Goal: Task Accomplishment & Management: Complete application form

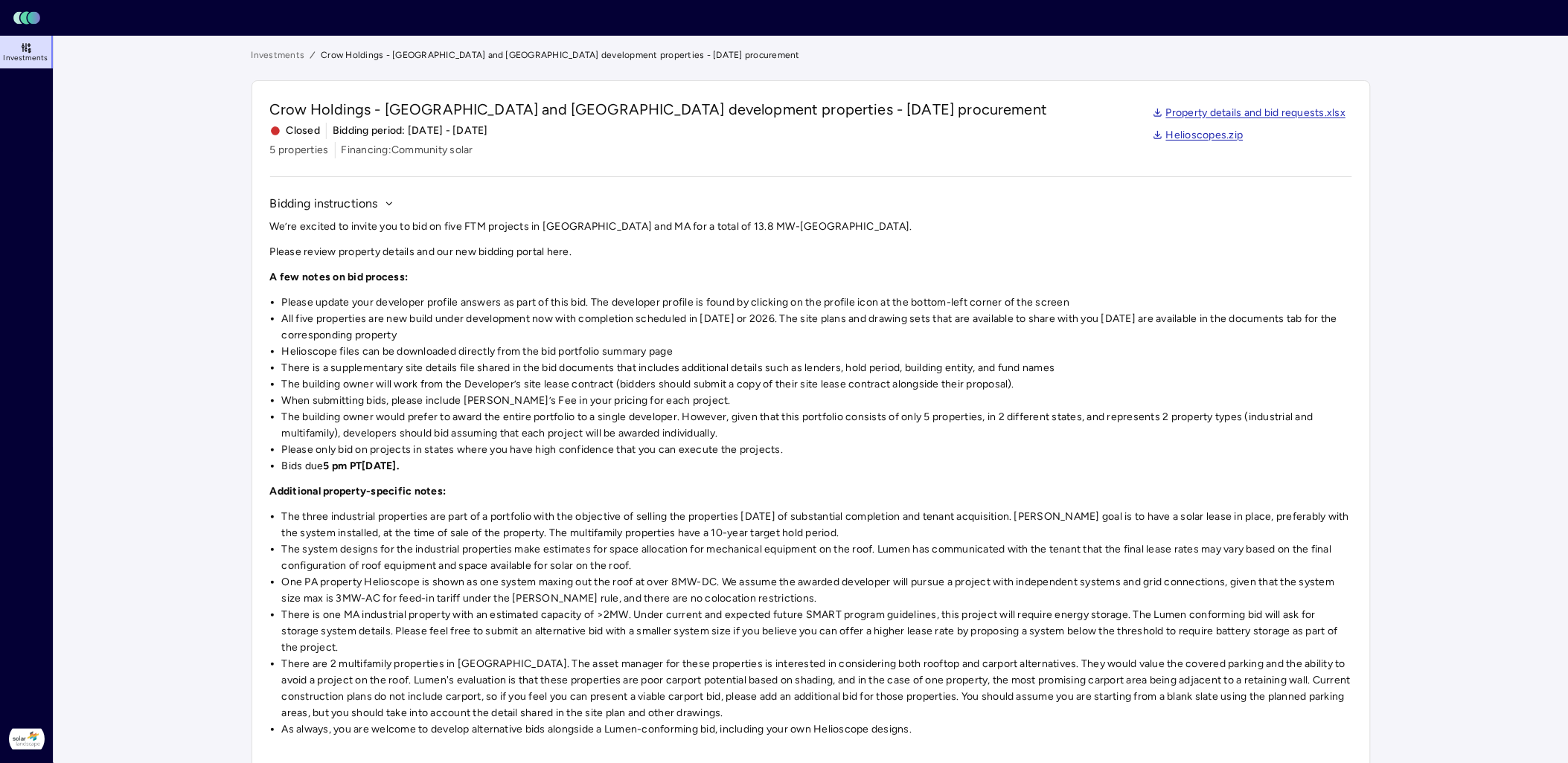
click at [15, 54] on span "Investments" at bounding box center [25, 58] width 44 height 9
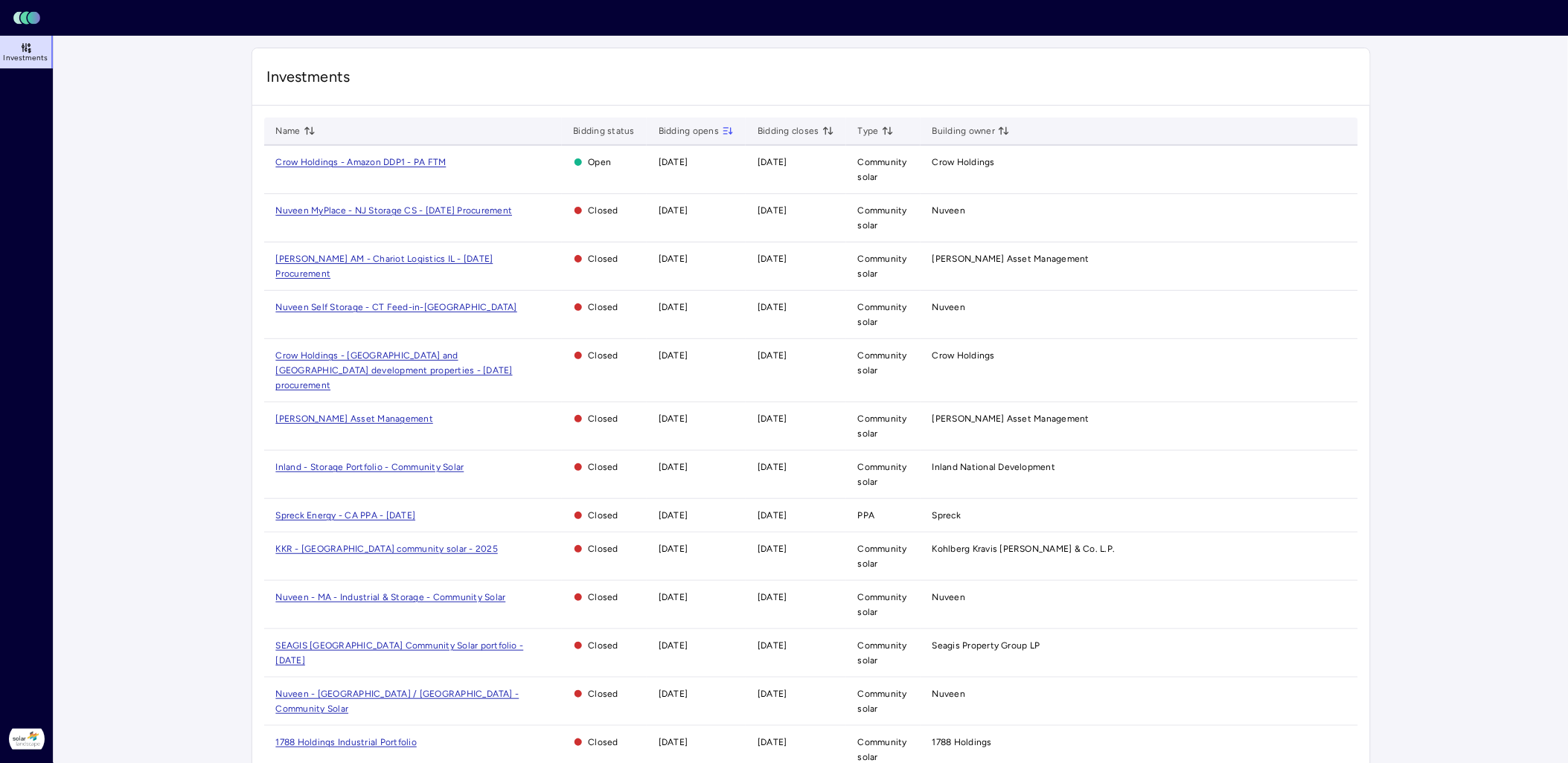
click at [372, 166] on span "Crow Holdings - Amazon DDP1 - PA FTM" at bounding box center [361, 162] width 171 height 11
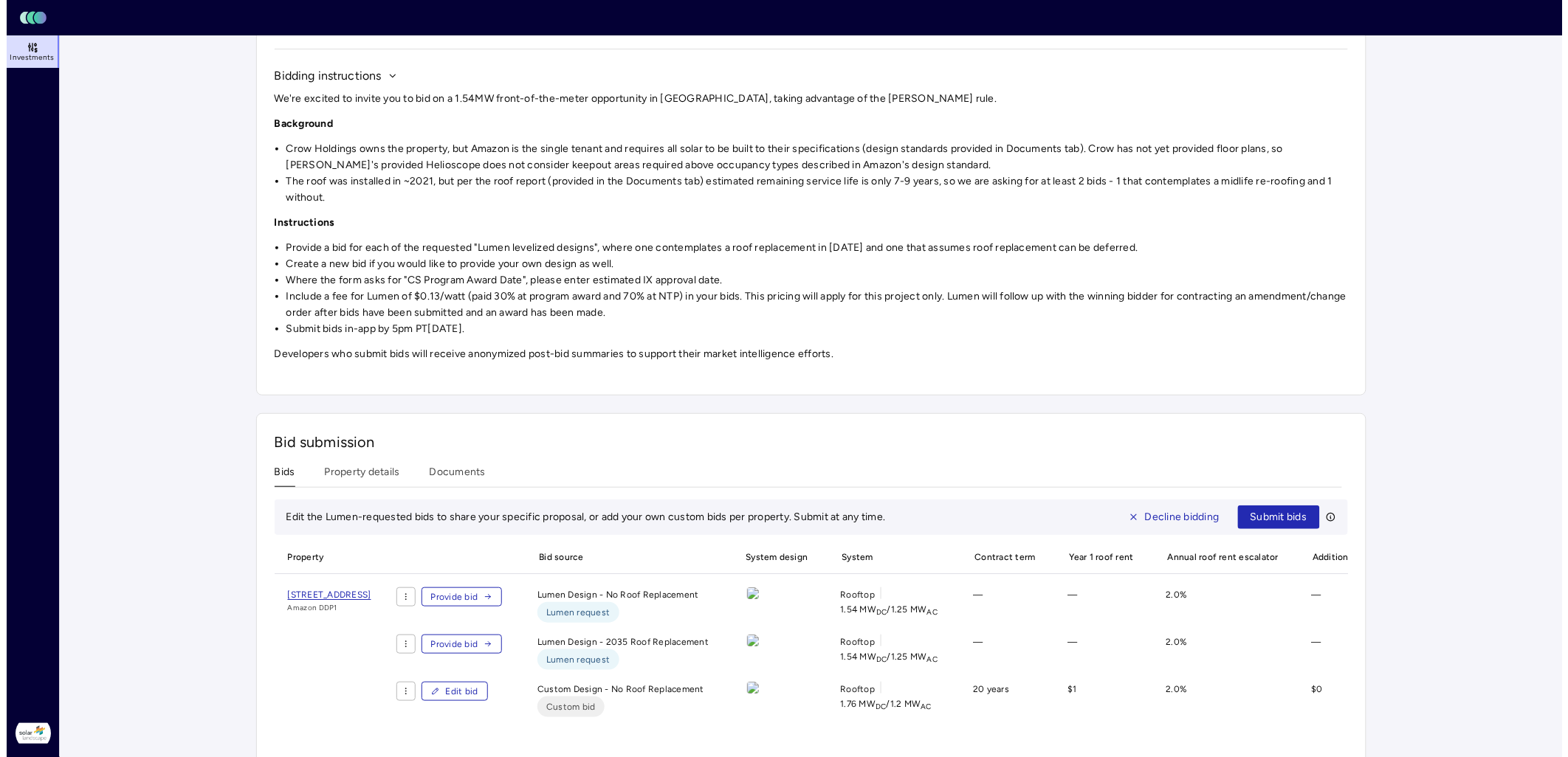
scroll to position [251, 0]
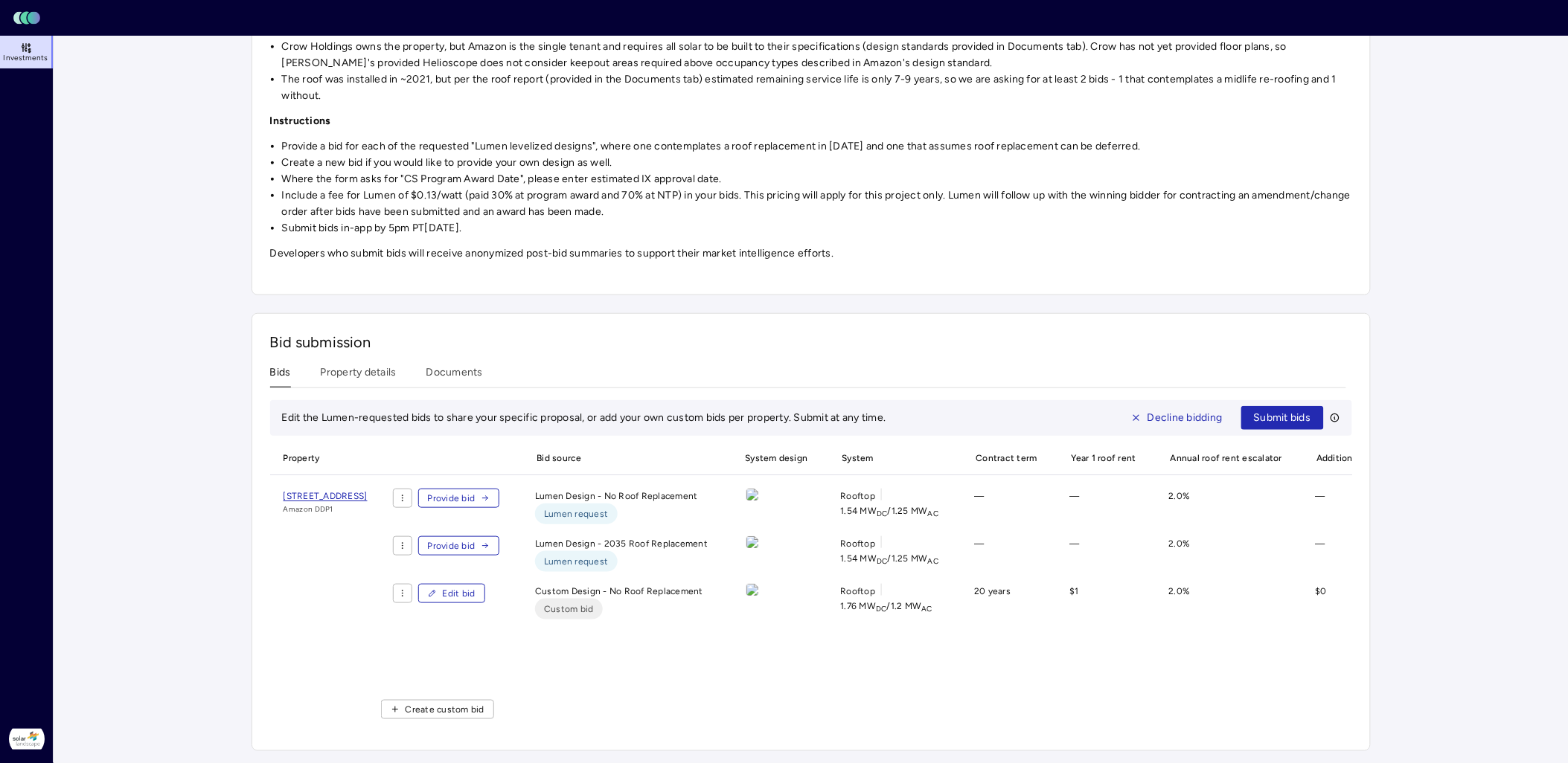
click at [476, 531] on span "Edit bid" at bounding box center [459, 593] width 33 height 14
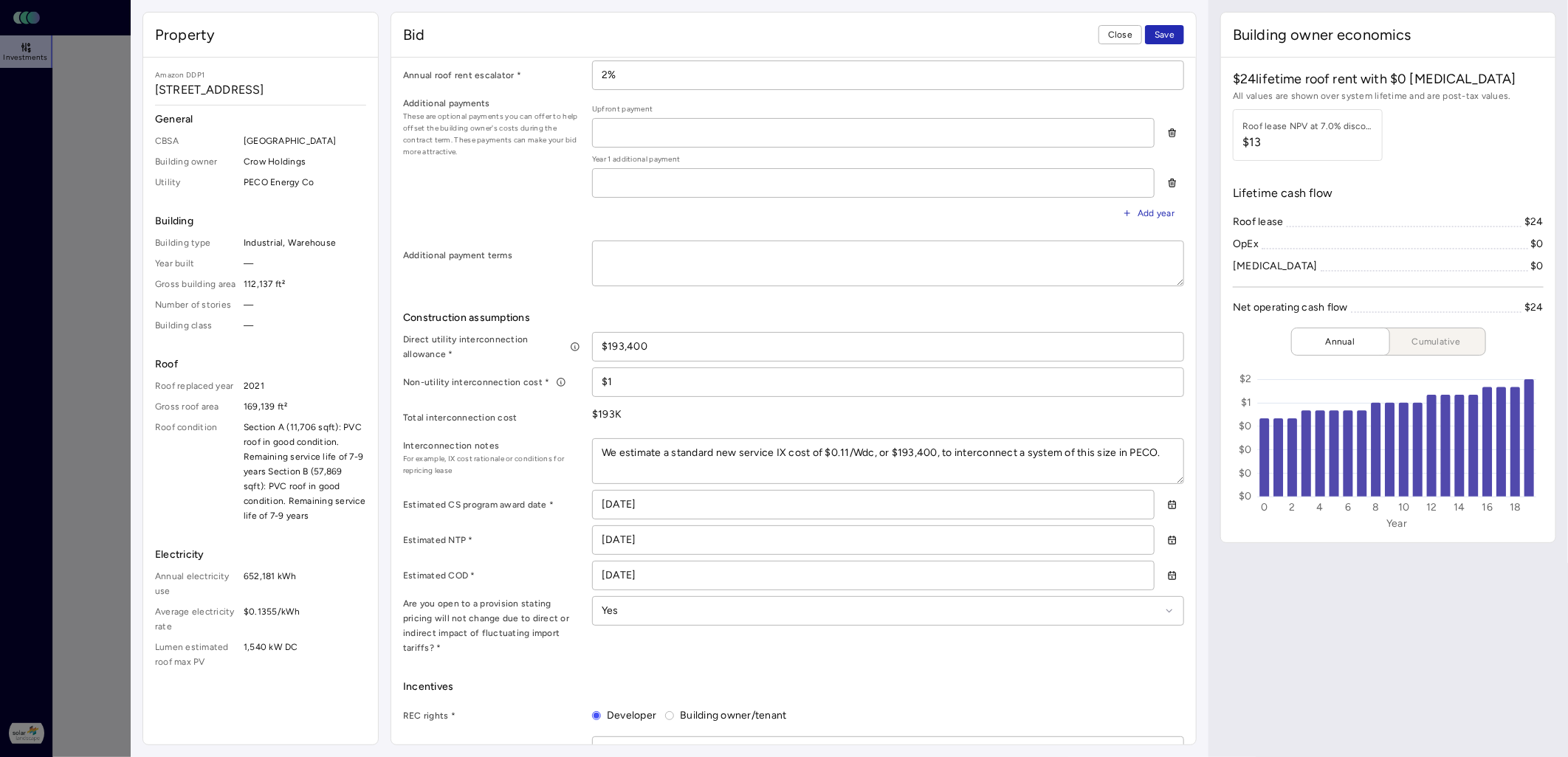
scroll to position [573, 0]
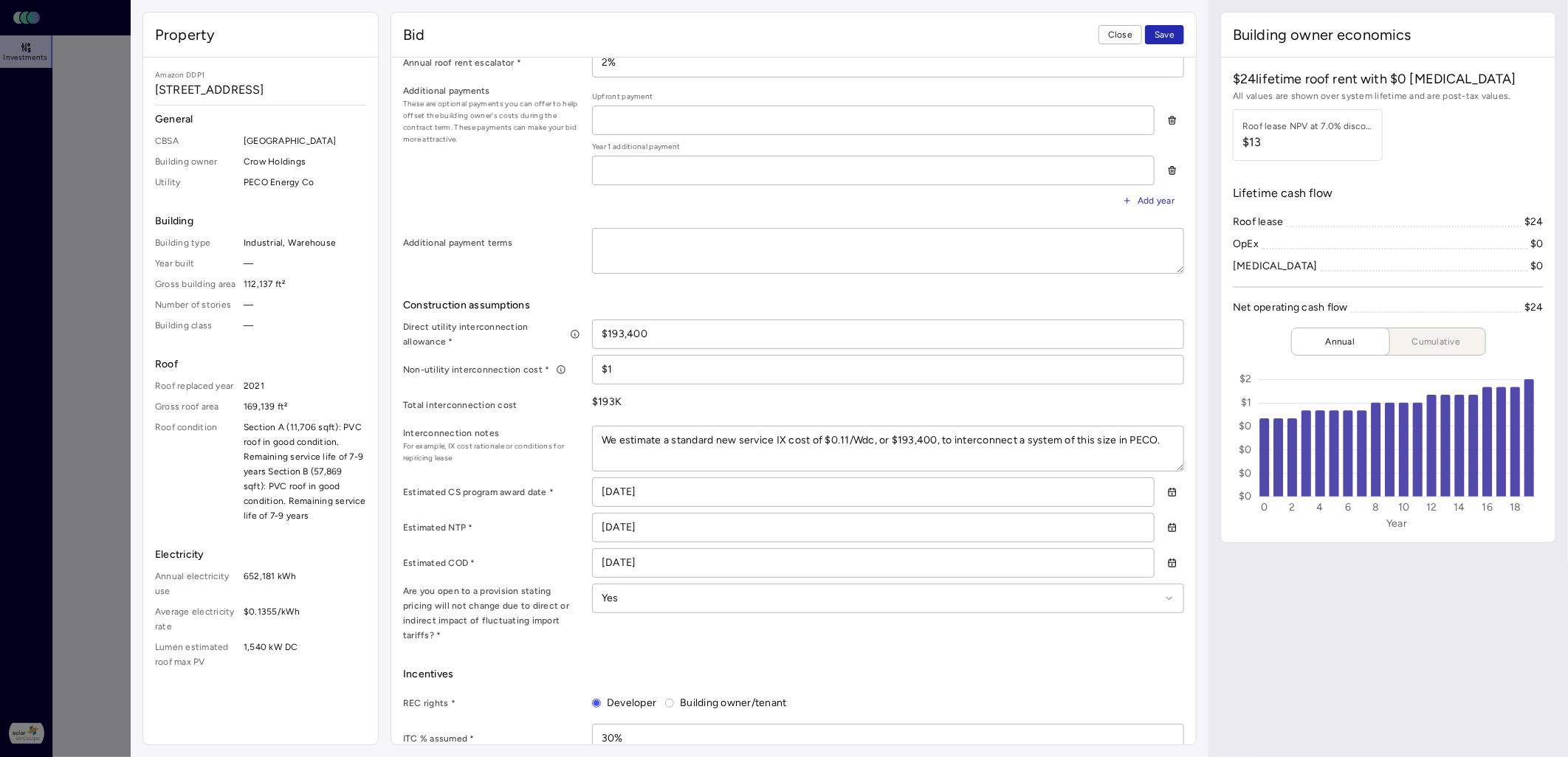
drag, startPoint x: 661, startPoint y: 334, endPoint x: 586, endPoint y: 334, distance: 75.0
click at [586, 334] on div "Direct utility interconnection allowance * $193,400" at bounding box center [794, 334] width 781 height 30
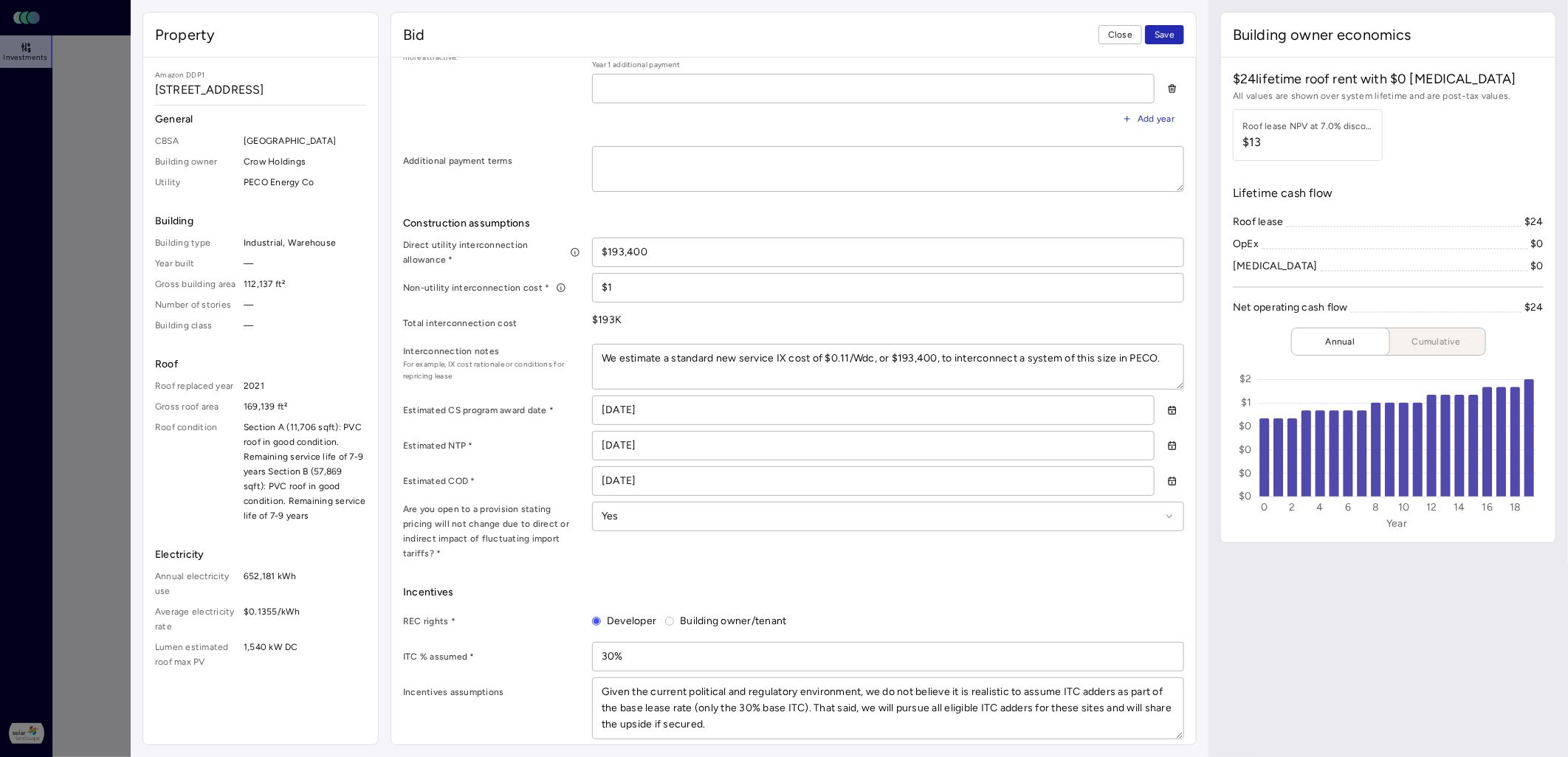
click at [873, 369] on textarea "We estimate a standard new service IX cost of $0.11/Wdc, or $193,400, to interc…" at bounding box center [887, 367] width 591 height 44
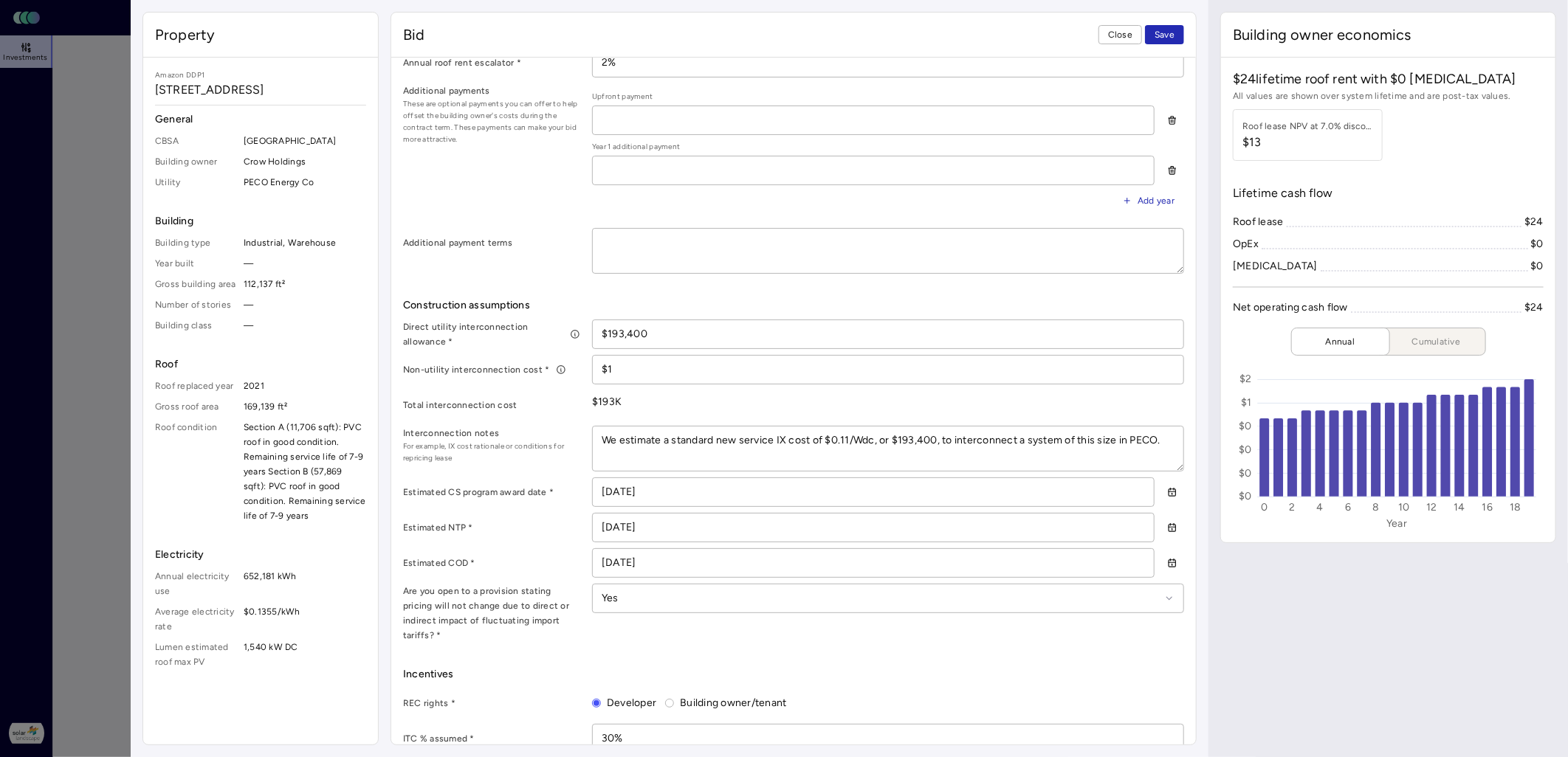
click at [661, 456] on textarea "We estimate a standard new service IX cost of $0.11/Wdc, or $193,400, to interc…" at bounding box center [887, 449] width 591 height 44
drag, startPoint x: 620, startPoint y: 438, endPoint x: 667, endPoint y: 437, distance: 47.0
click at [667, 437] on textarea "We estimate a standard new service IX cost of $0.11/Wdc, or $193,400, to interc…" at bounding box center [887, 449] width 591 height 44
type textarea "x"
type textarea "We a standard new service IX cost of $0.11/Wdc, or $193,400, to interconnect a …"
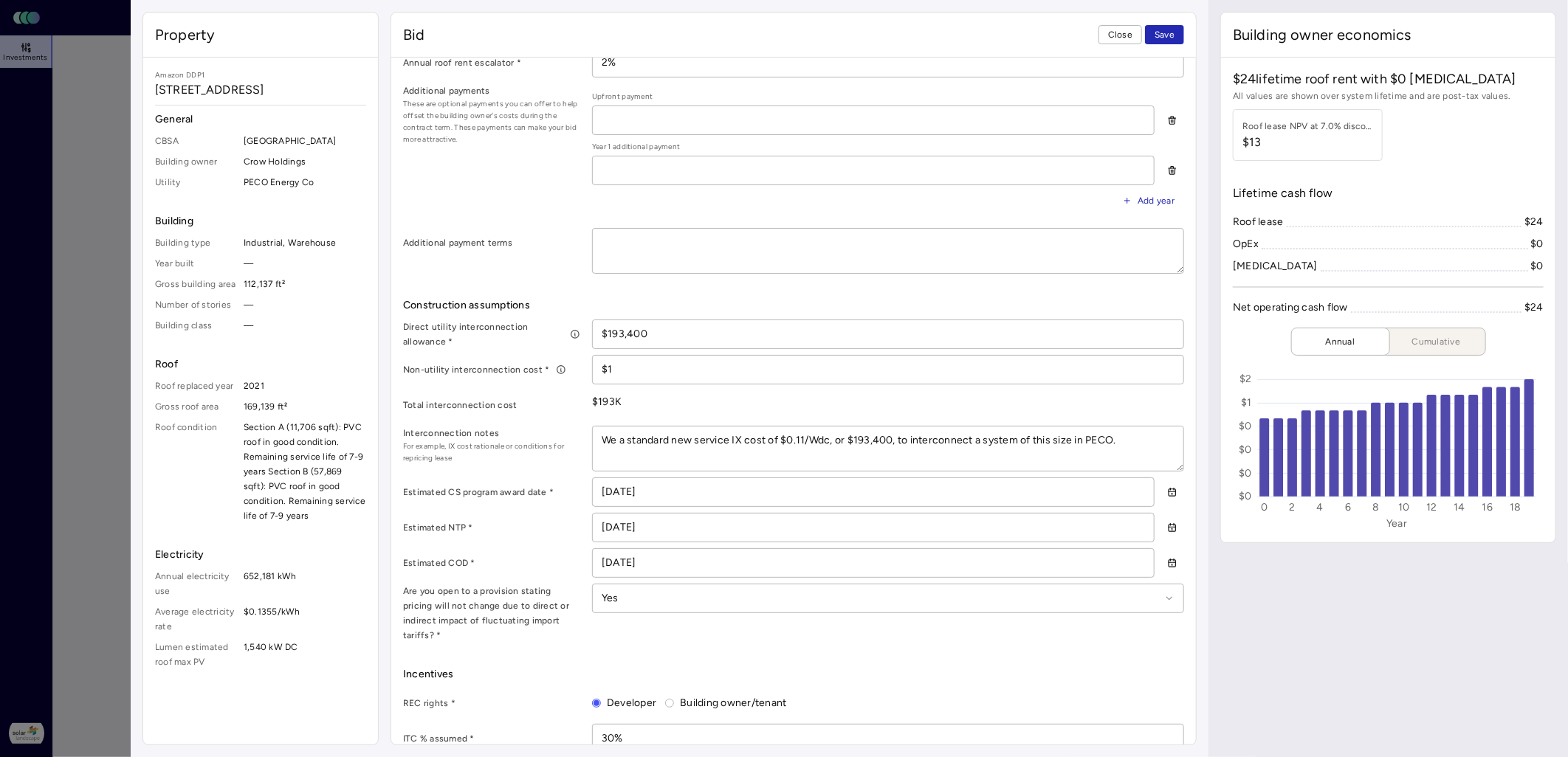
type textarea "x"
type textarea "We as standard new service IX cost of $0.11/Wdc, or $193,400, to interconnect a…"
type textarea "x"
type textarea "We assu standard new service IX cost of $0.11/Wdc, or $193,400, to interconnect…"
type textarea "x"
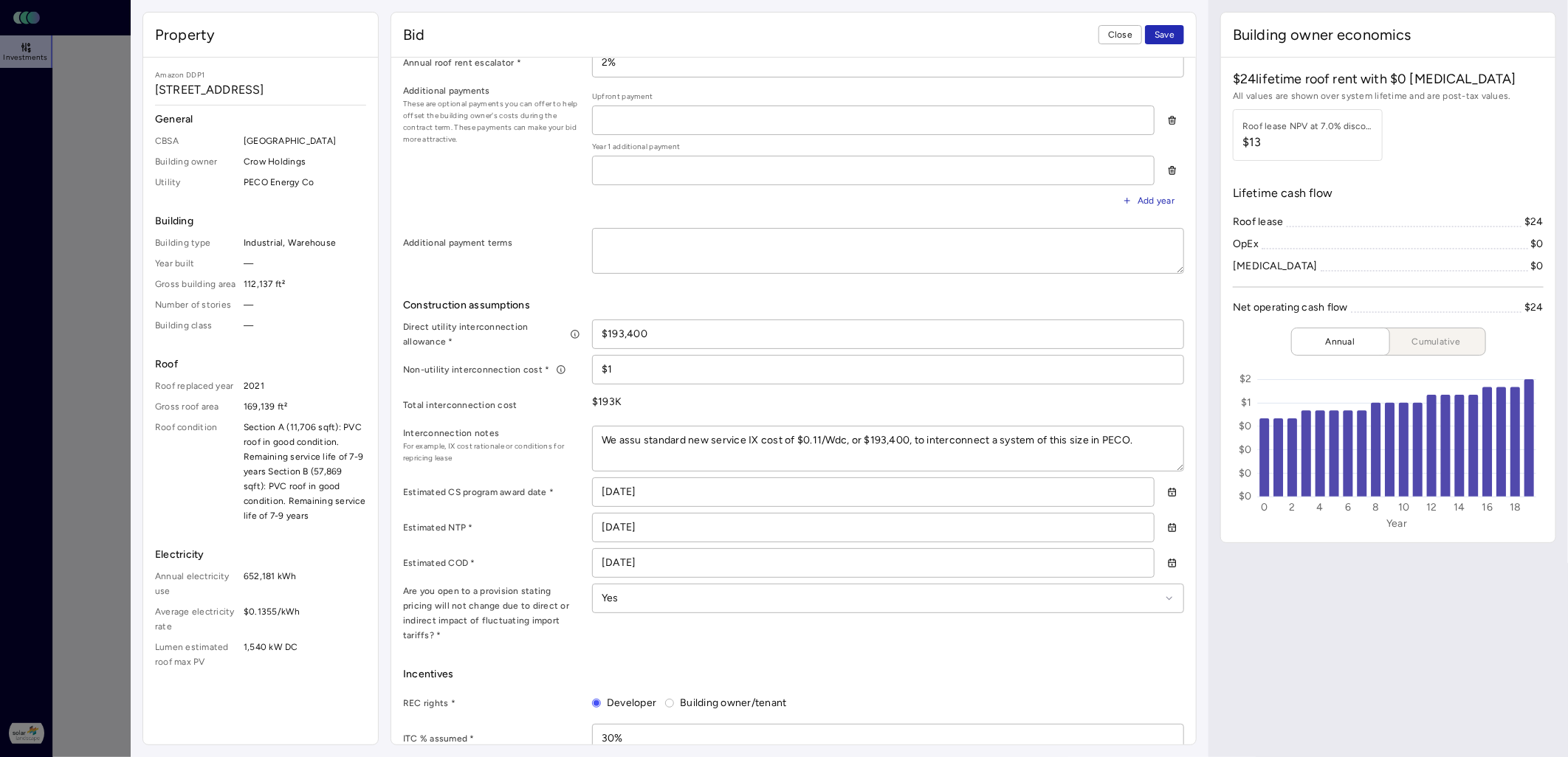
type textarea "We assum standard new service IX cost of $0.11/Wdc, or $193,400, to interconnec…"
type textarea "x"
type textarea "We assume standard new service IX cost of $0.11/Wdc, or $193,400, to interconne…"
drag, startPoint x: 924, startPoint y: 438, endPoint x: 885, endPoint y: 437, distance: 39.0
click at [885, 437] on textarea "We assume standard new service IX cost of $0.11/Wdc, or $193,400, to interconne…" at bounding box center [887, 449] width 591 height 44
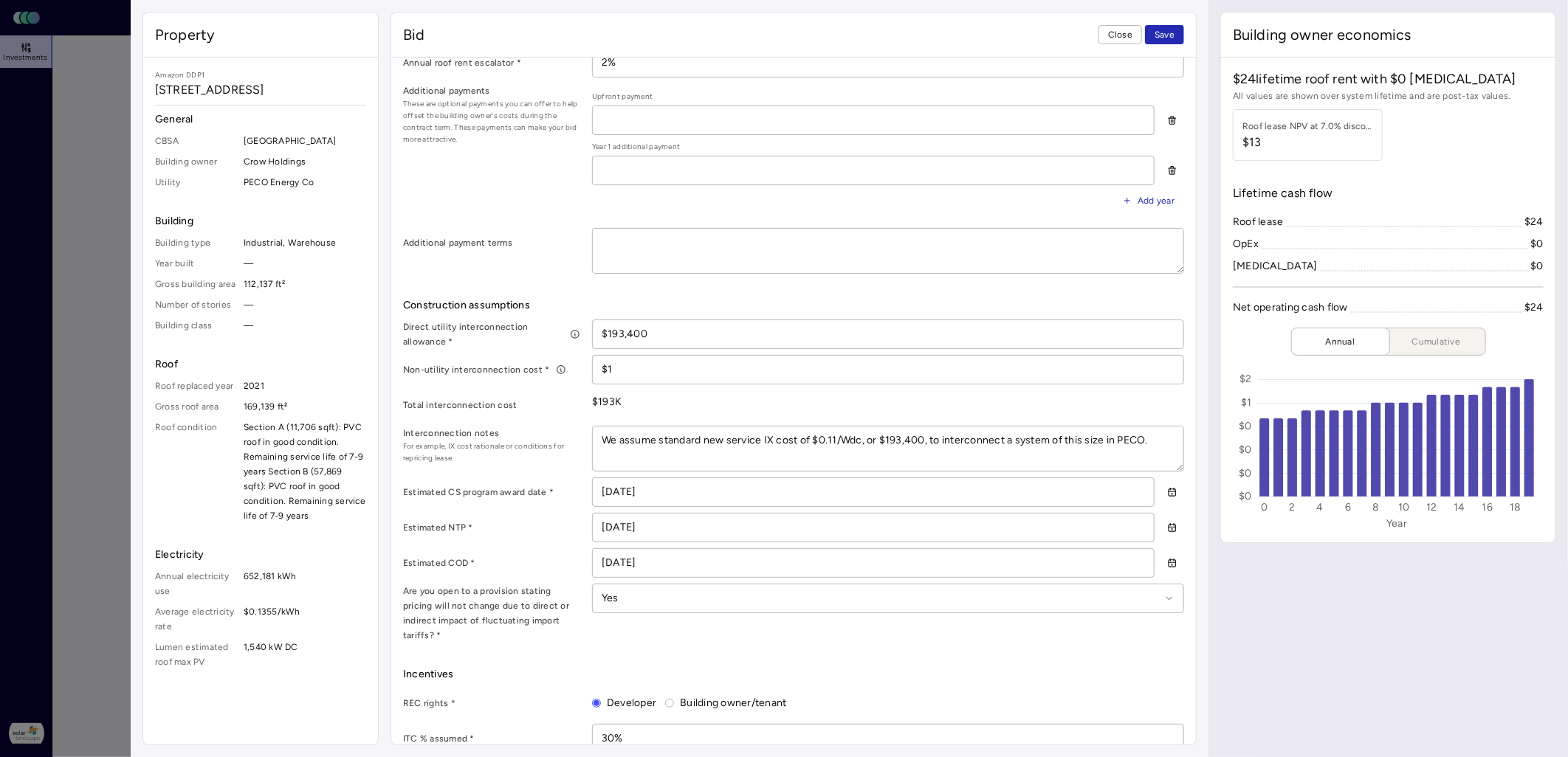
type textarea "x"
type textarea "We assume standard new service IX cost of $0.11/Wdc, or $2, to interconnect a s…"
type textarea "x"
type textarea "We assume standard new service IX cost of $0.11/Wdc, or $20, to interconnect a …"
type textarea "x"
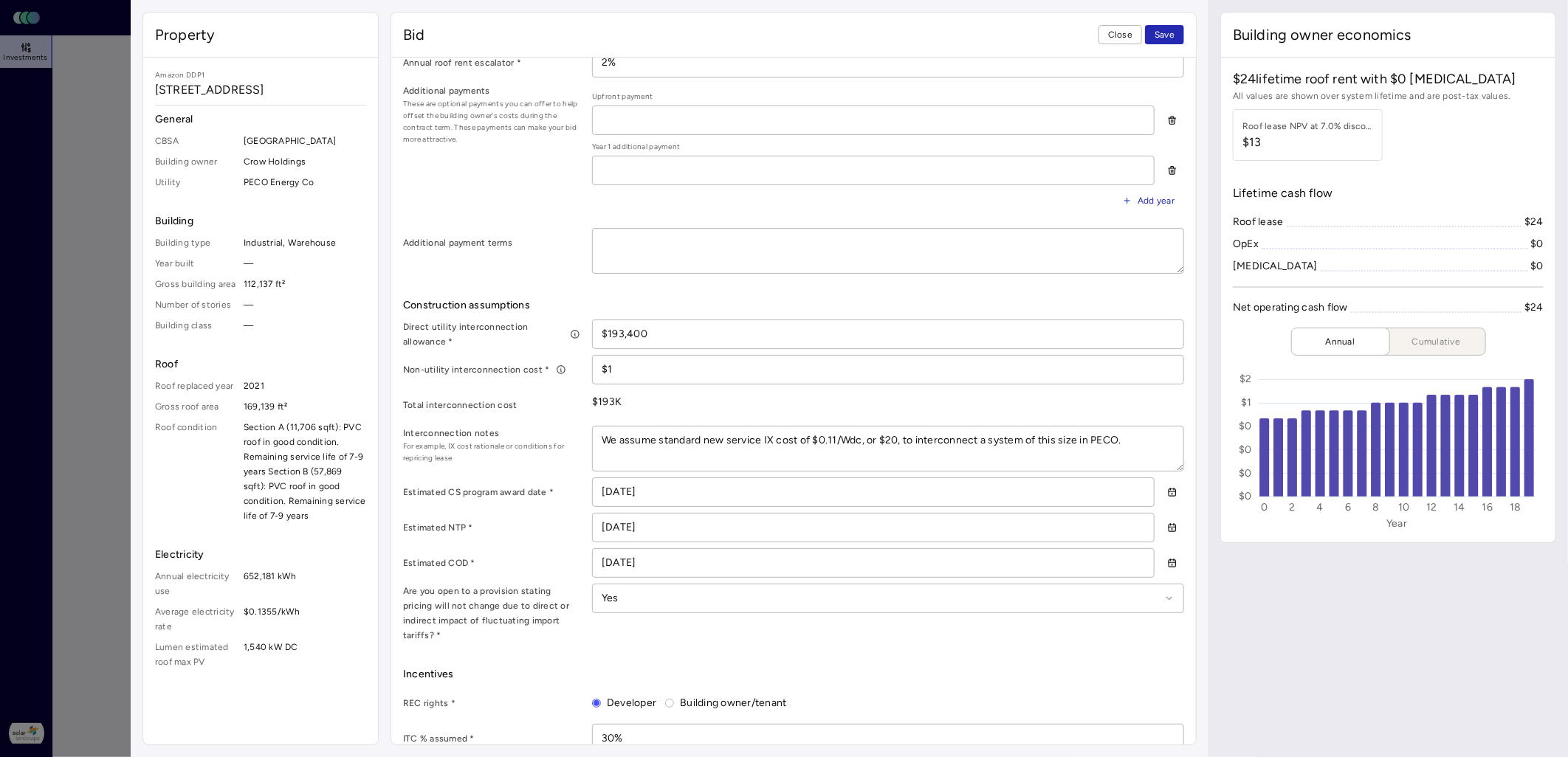
type textarea "We assume standard new service IX cost of $0.11/Wdc, or $200, to interconnect a…"
type textarea "x"
type textarea "We assume standard new service IX cost of $0.11/Wdc, or $200k, to interconnect …"
click at [661, 333] on input "$193,400" at bounding box center [887, 334] width 591 height 28
drag, startPoint x: 665, startPoint y: 333, endPoint x: 563, endPoint y: 335, distance: 102.0
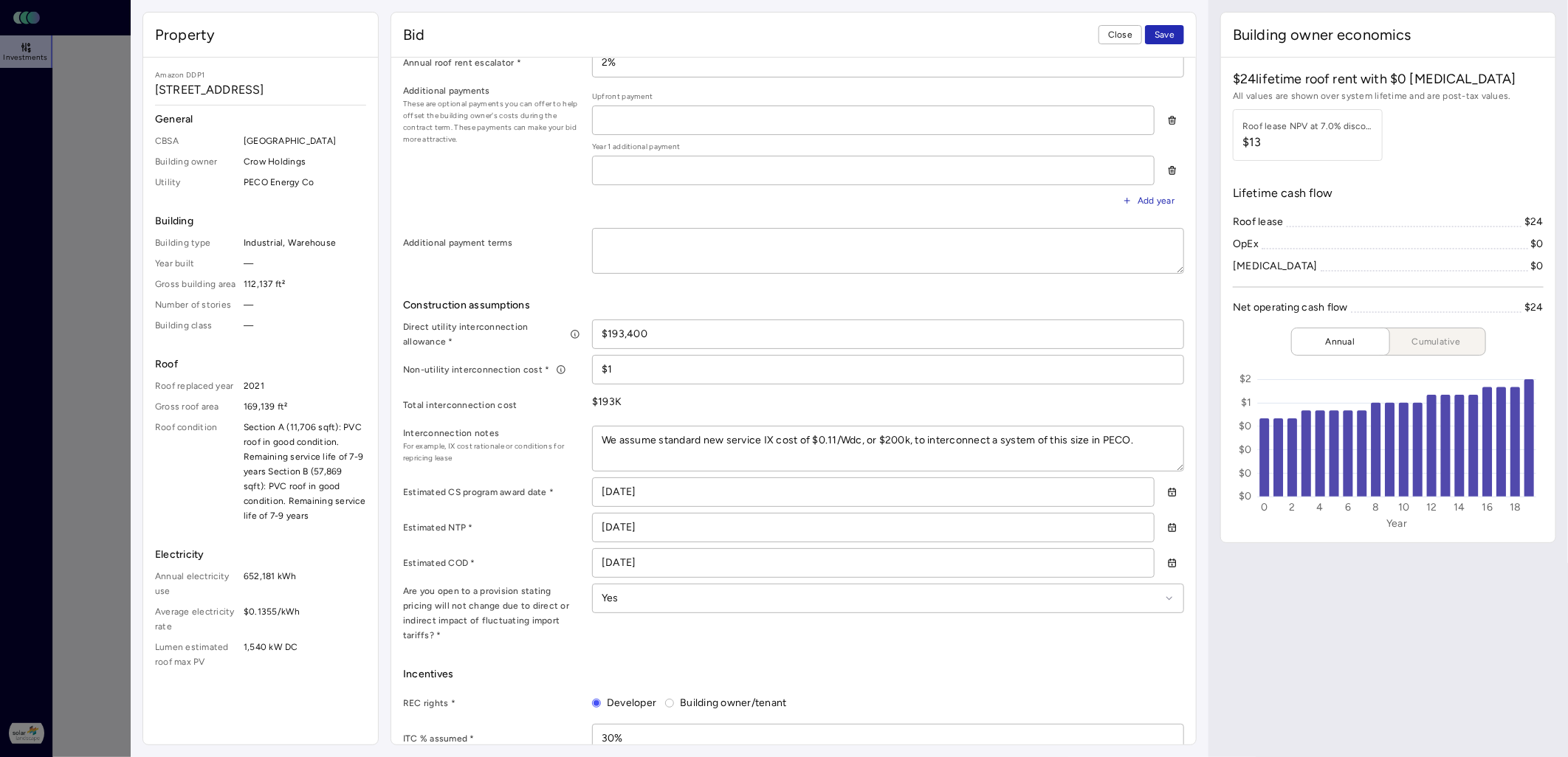
click at [563, 335] on div "Direct utility interconnection allowance * $193,400" at bounding box center [794, 334] width 781 height 30
type textarea "x"
type input "$2"
type textarea "x"
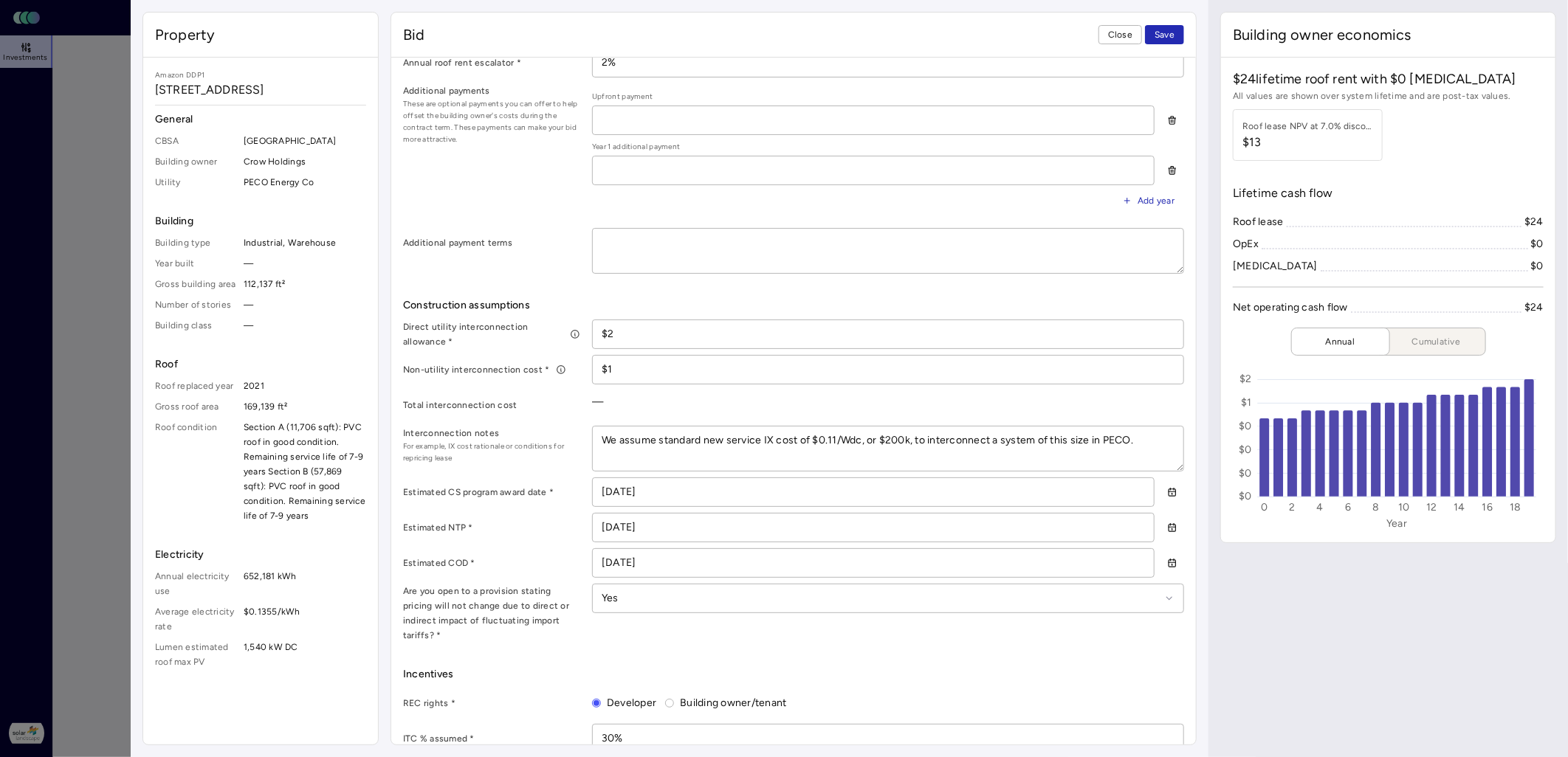
type input "$20"
type textarea "x"
type input "$200"
type textarea "x"
type input "$2,000"
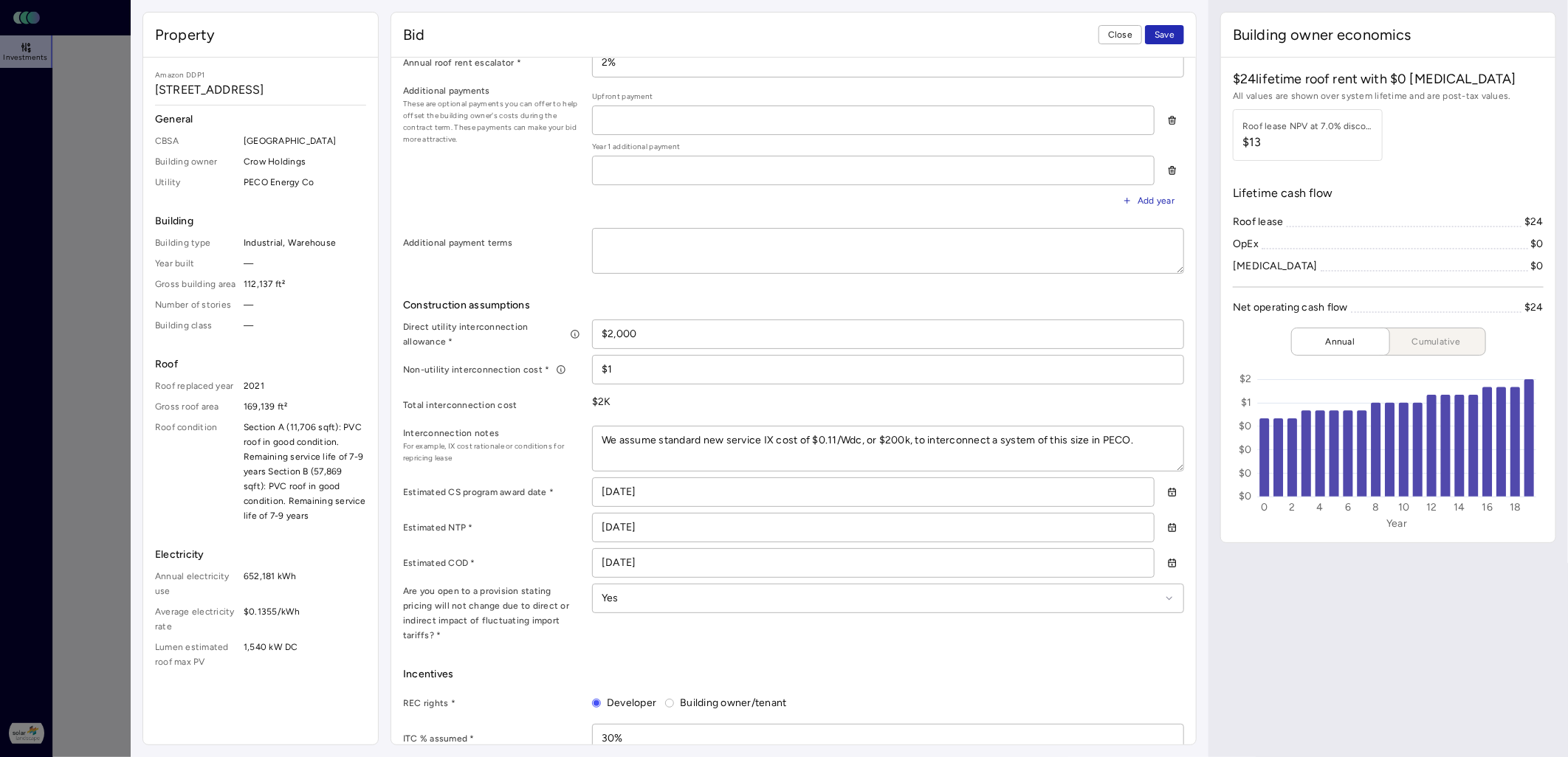
type textarea "x"
type input "$20,000"
type textarea "x"
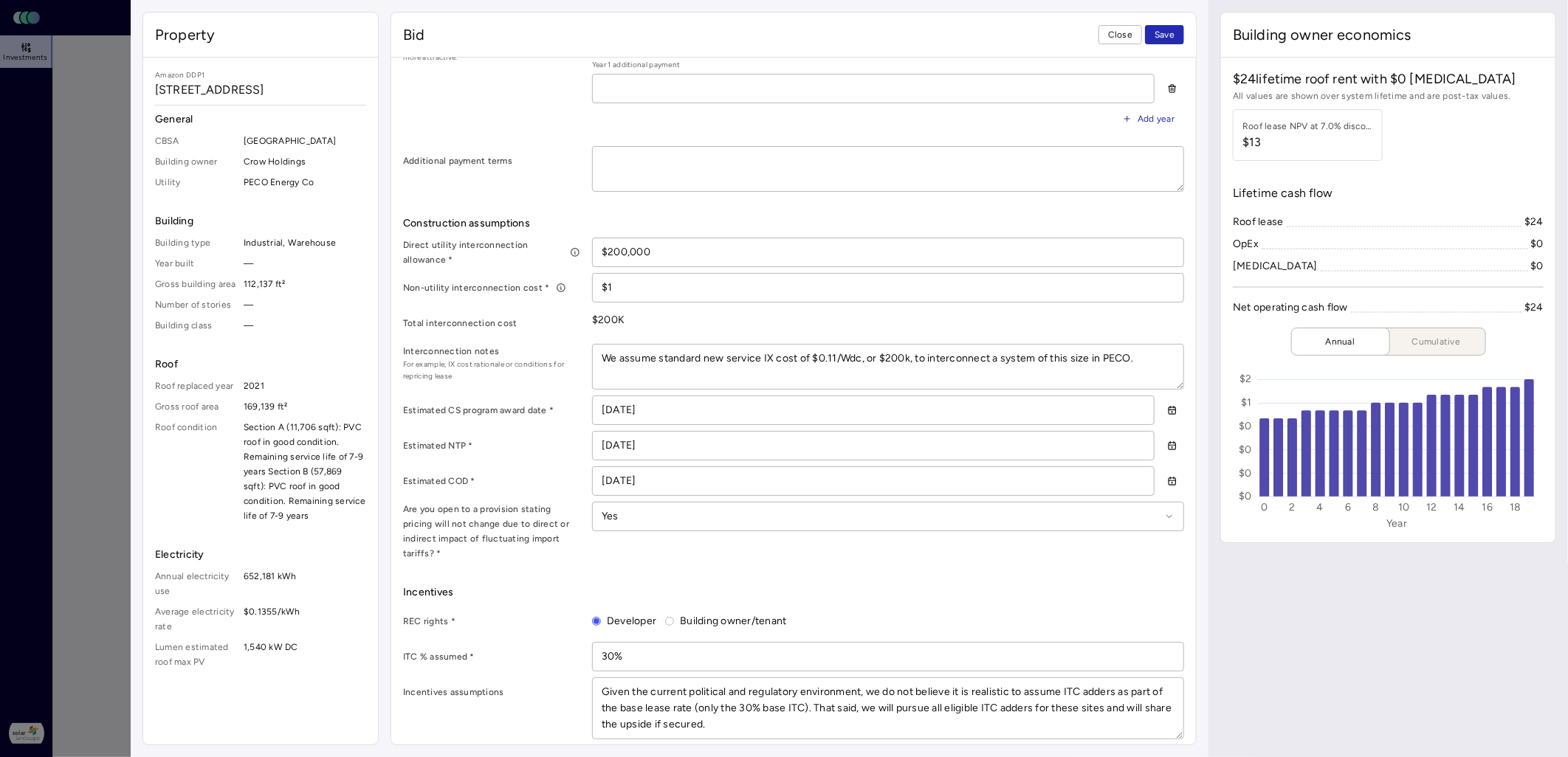
type input "$200,000"
click at [865, 362] on textarea "We assume standard new service IX cost of $0.11/Wdc, or $200k, to interconnect …" at bounding box center [887, 367] width 591 height 44
type textarea "x"
type textarea "We assume standard new service IX cost of $0.11/Wdc or $200k, to interconnect a…"
click at [908, 357] on textarea "We assume standard new service IX cost of $0.11/Wdc or $200k, to interconnect a…" at bounding box center [887, 367] width 591 height 44
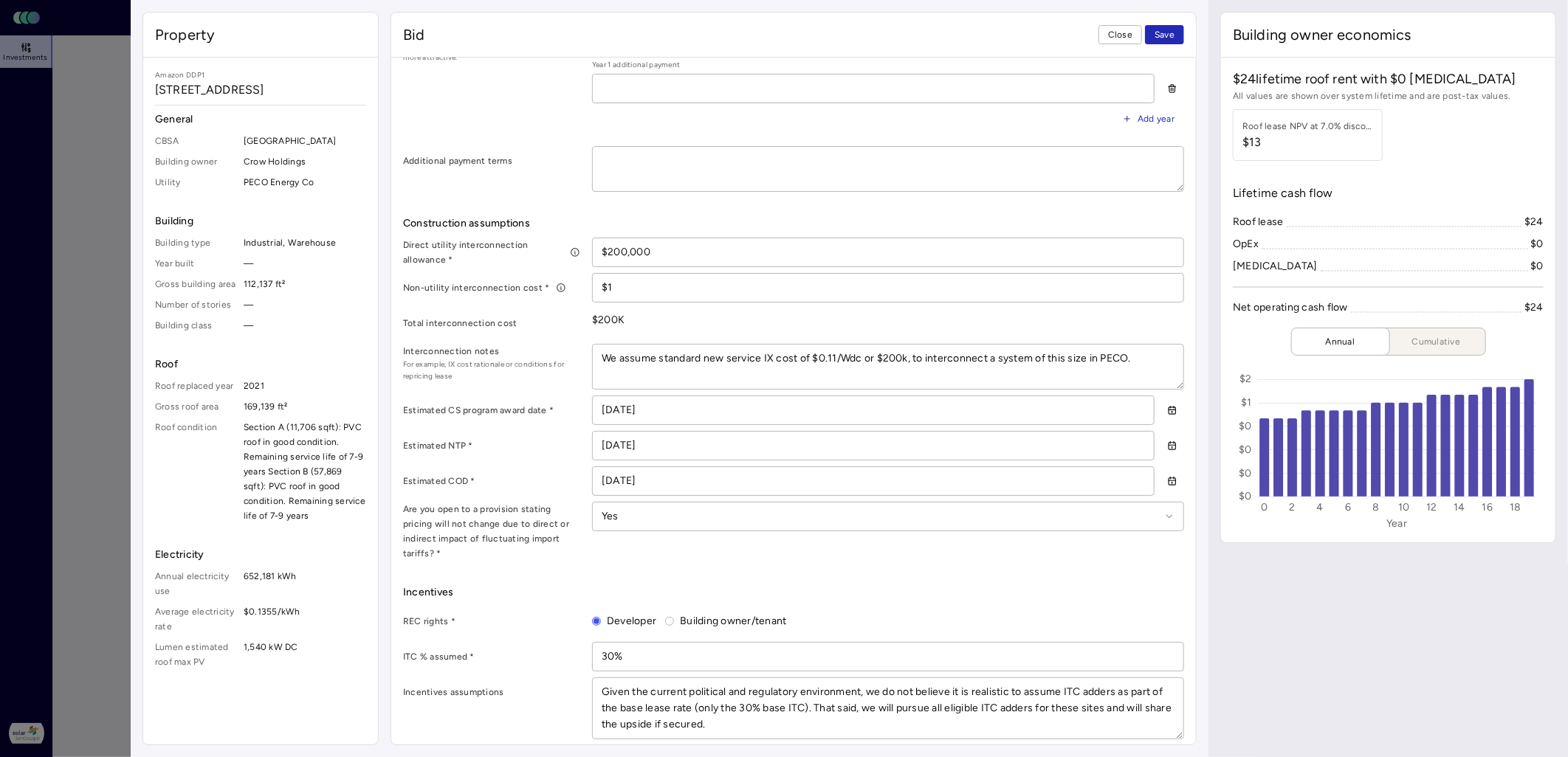
type textarea "x"
type textarea "We assume standard new service IX cost of $0.11/Wdc or $200k to interconnect a …"
click at [549, 373] on span "For example, IX cost rationale or conditions for repricing lease" at bounding box center [491, 370] width 177 height 24
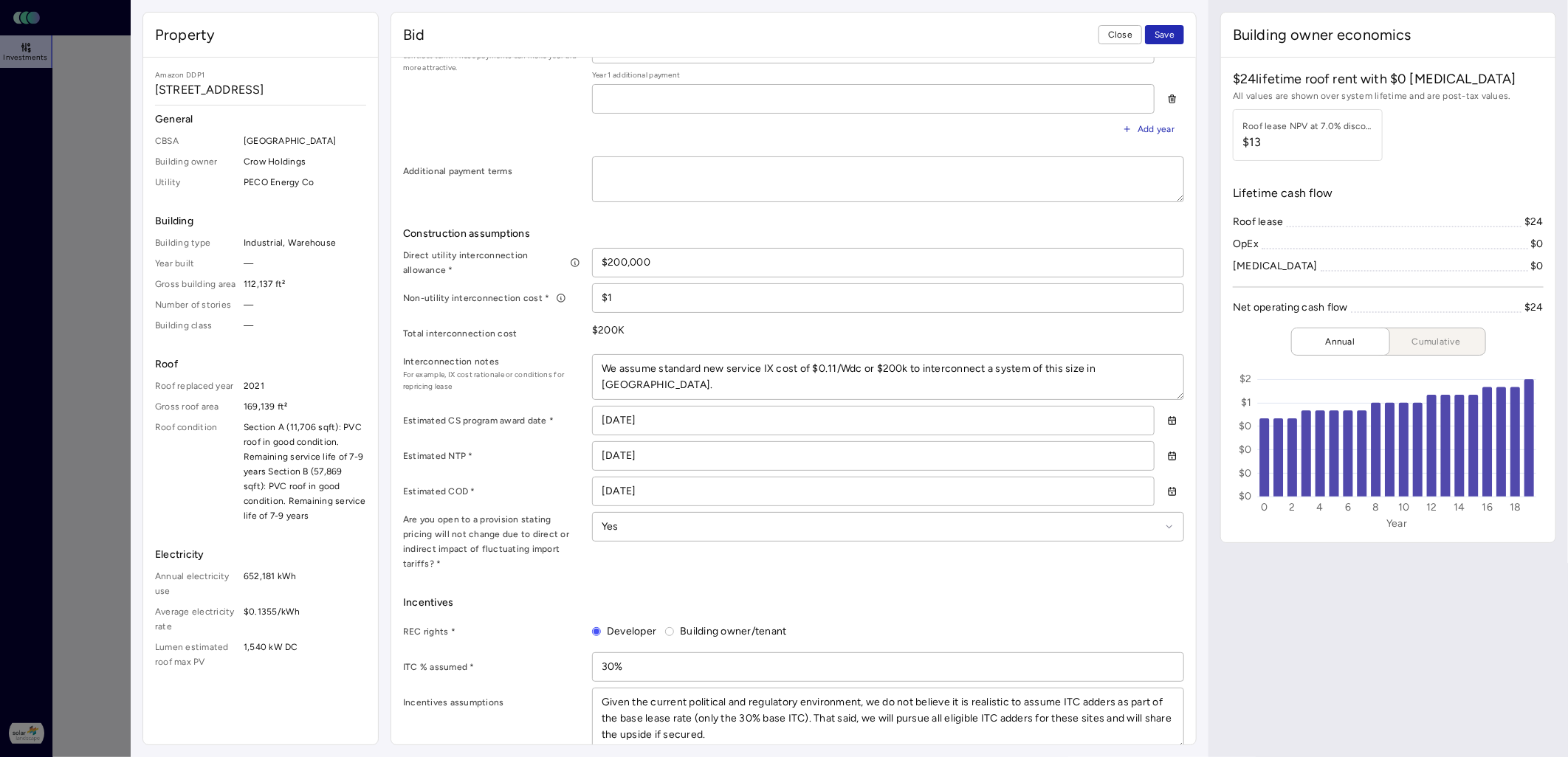
scroll to position [576, 0]
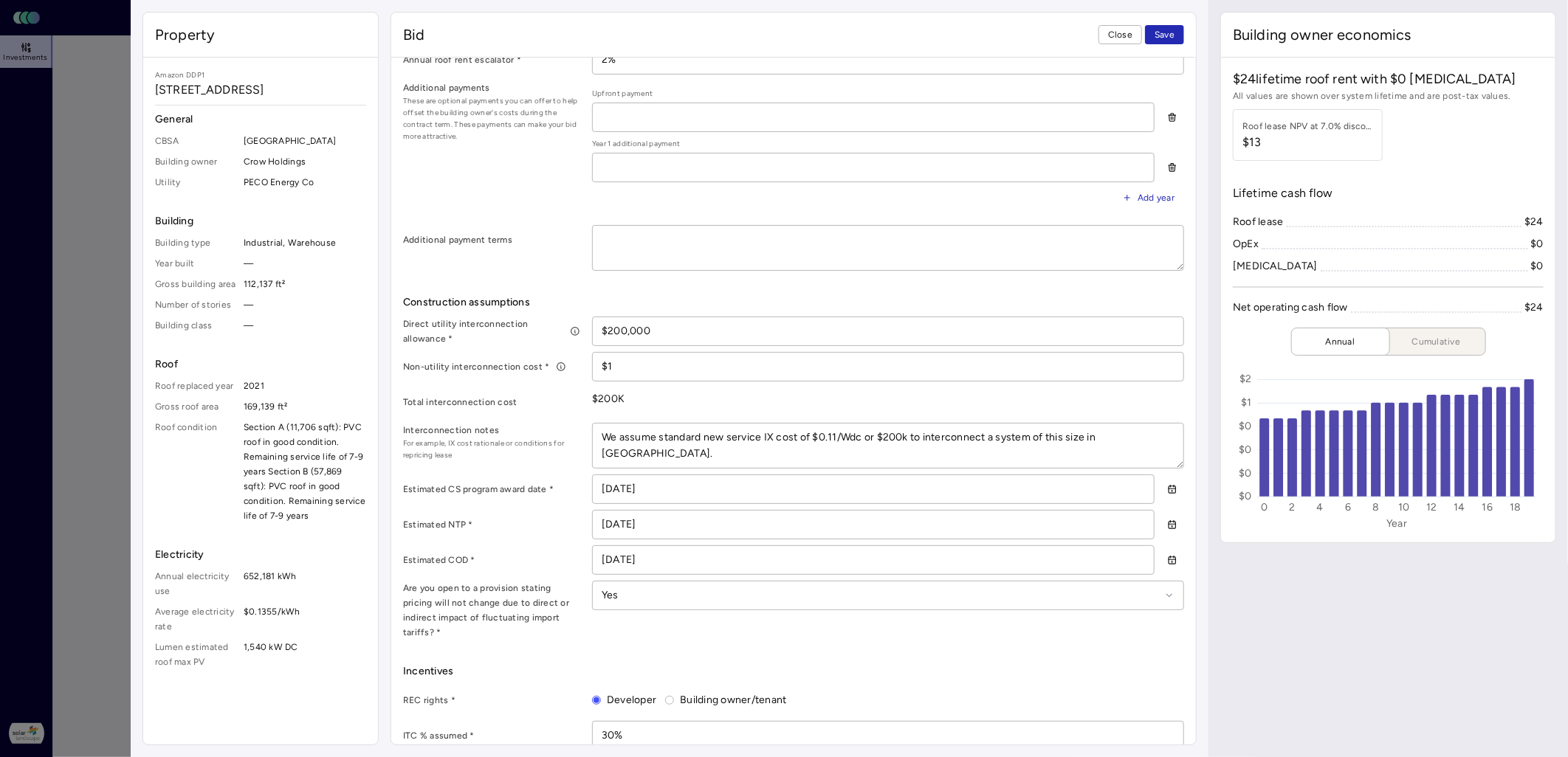
drag, startPoint x: 811, startPoint y: 436, endPoint x: 865, endPoint y: 436, distance: 54.0
click at [865, 436] on textarea "We assume standard new service IX cost of $0.11/Wdc or $200k to interconnect a …" at bounding box center [887, 446] width 591 height 44
click at [905, 449] on textarea "We assume standard new service IX cost of $0.11/Wdc or $200k to interconnect a …" at bounding box center [887, 446] width 591 height 44
click at [1030, 39] on span "Save" at bounding box center [1164, 34] width 20 height 14
type textarea "x"
